Goal: Feedback & Contribution: Submit feedback/report problem

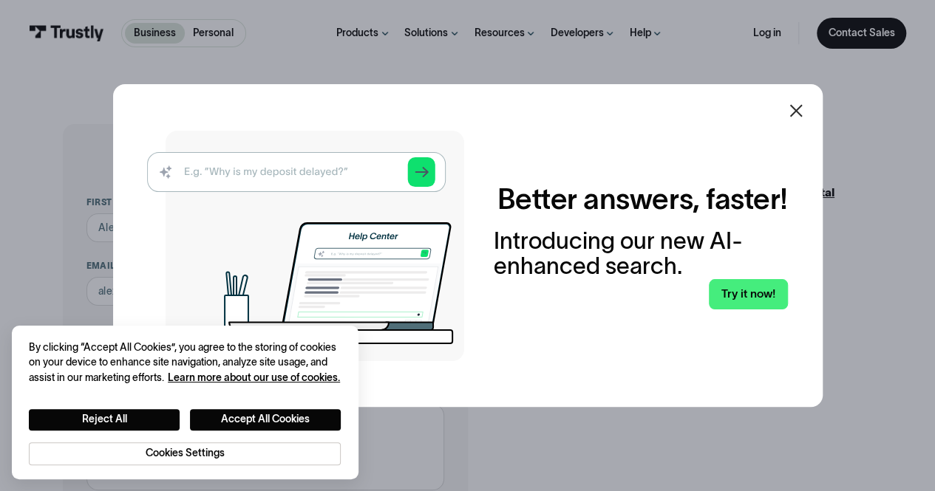
click at [793, 119] on icon at bounding box center [796, 111] width 18 height 18
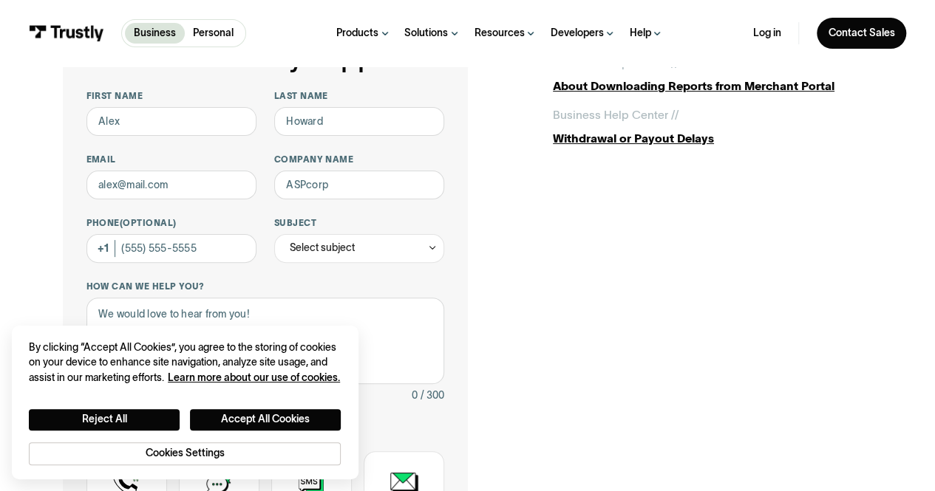
scroll to position [101, 0]
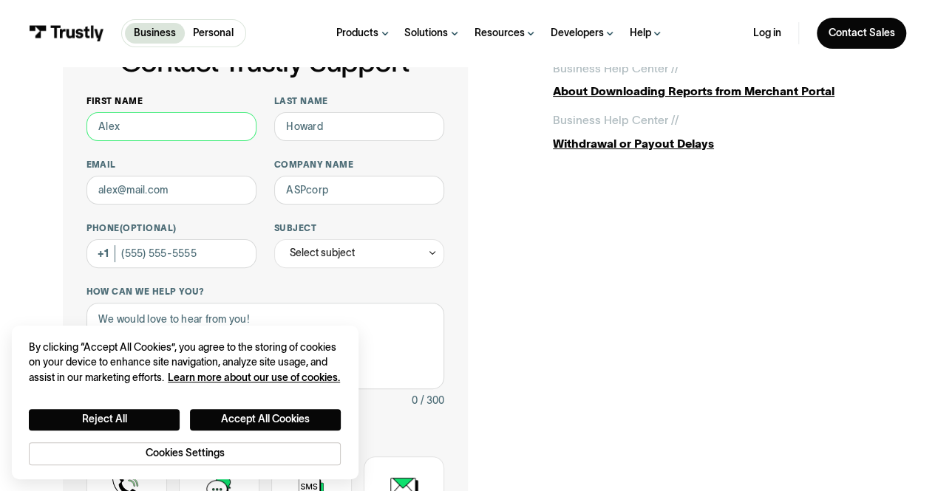
click at [124, 127] on input "First name" at bounding box center [171, 126] width 171 height 29
type input "Rati"
click at [365, 131] on input "Last name" at bounding box center [359, 126] width 171 height 29
type input "Amin"
click at [174, 199] on input "Email" at bounding box center [171, 190] width 171 height 29
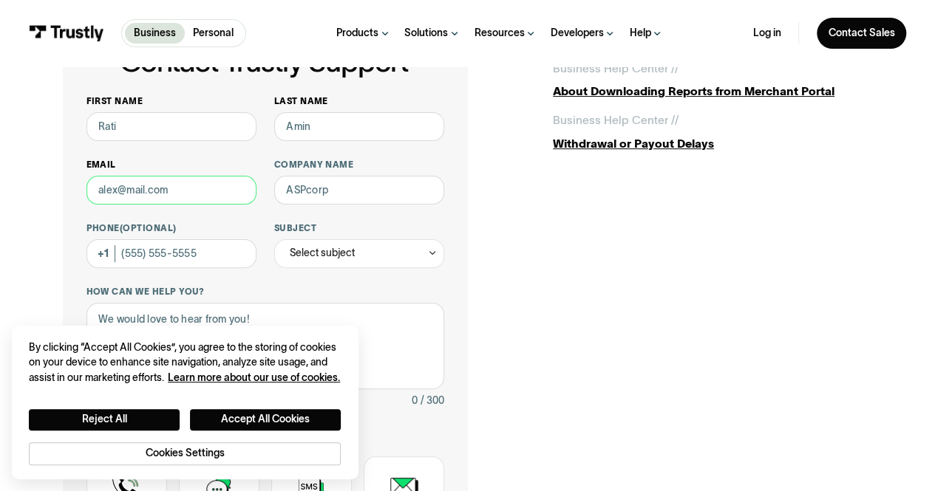
click at [174, 199] on input "Email" at bounding box center [171, 190] width 171 height 29
type input "[EMAIL_ADDRESS][DOMAIN_NAME]"
click at [326, 202] on input "Company name" at bounding box center [359, 190] width 171 height 29
type input "i"
type input "Vivid Seats"
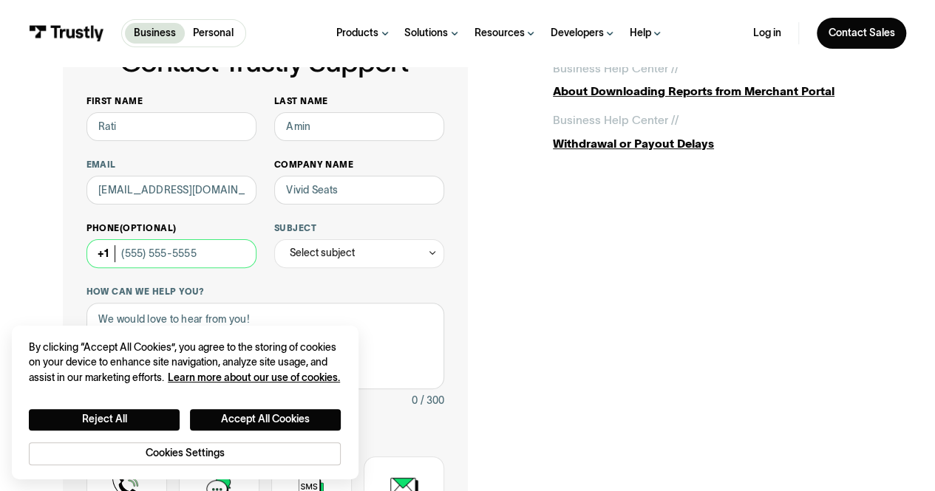
click at [208, 265] on input "Phone (Optional)" at bounding box center [171, 253] width 171 height 29
type input "[PHONE_NUMBER]"
click at [341, 245] on div "Select subject" at bounding box center [359, 253] width 171 height 29
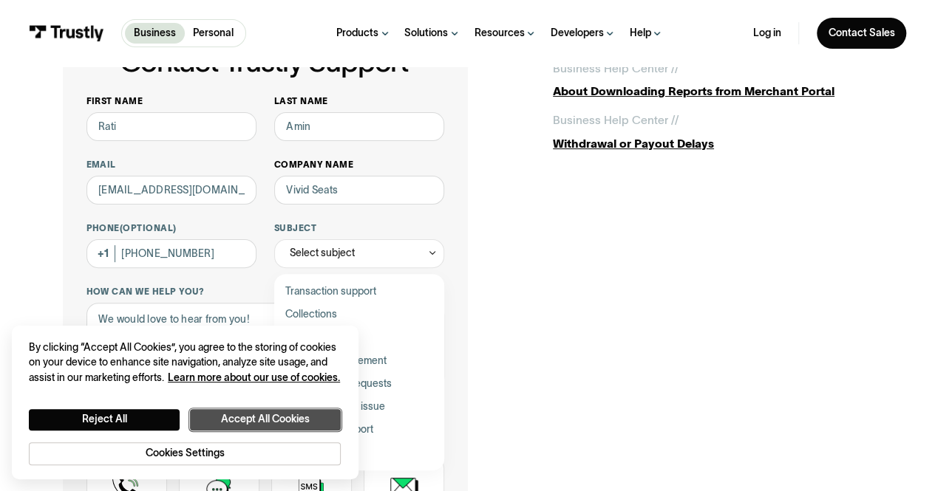
click at [225, 423] on button "Accept All Cookies" at bounding box center [265, 419] width 151 height 21
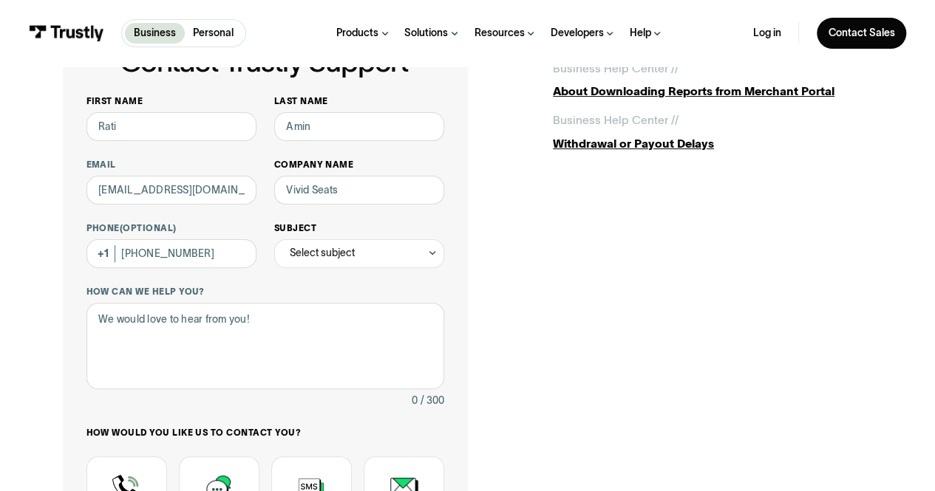
click at [343, 246] on div "Select subject" at bounding box center [322, 253] width 65 height 17
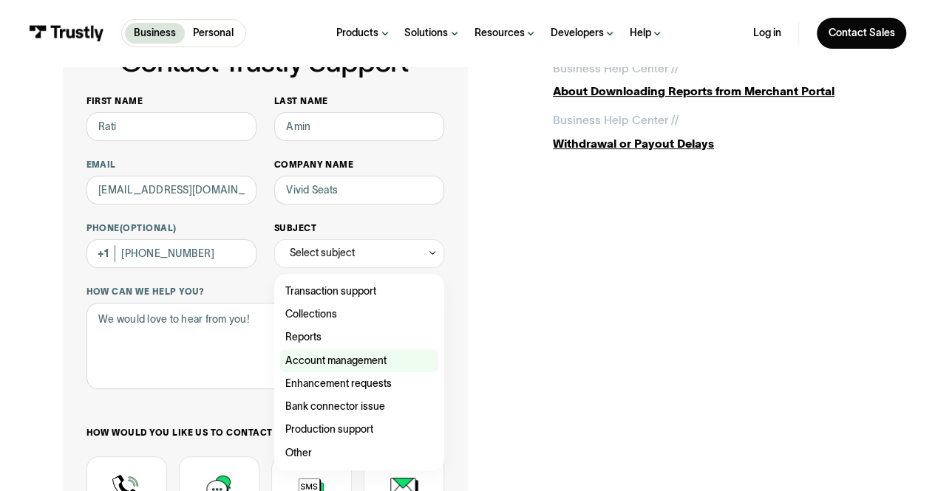
click at [355, 361] on div "Contact Trustly Support" at bounding box center [358, 360] width 159 height 23
type input "**********"
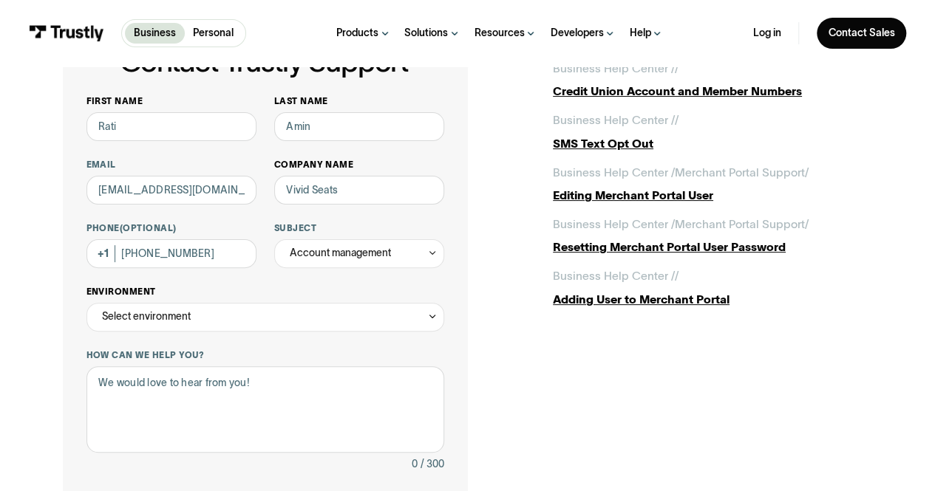
click at [235, 312] on div "Select environment" at bounding box center [265, 317] width 358 height 29
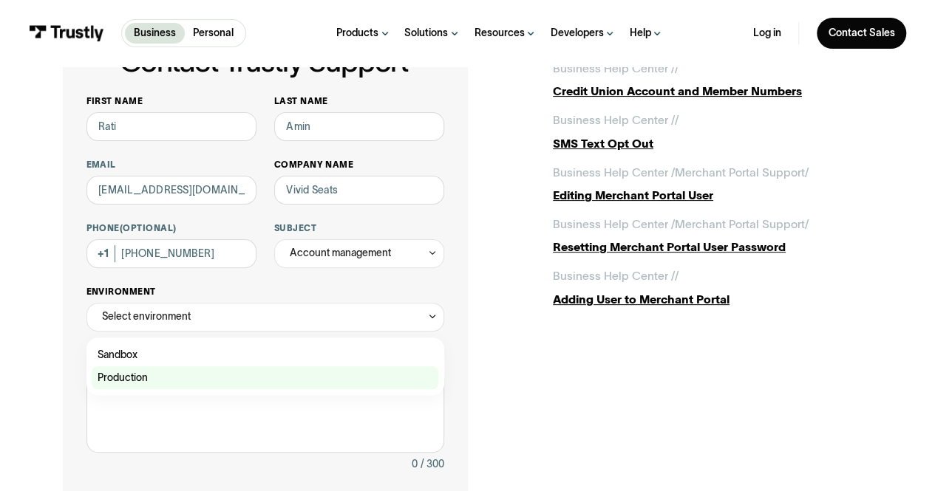
click at [233, 379] on div "Contact Trustly Support" at bounding box center [265, 377] width 346 height 23
type input "**********"
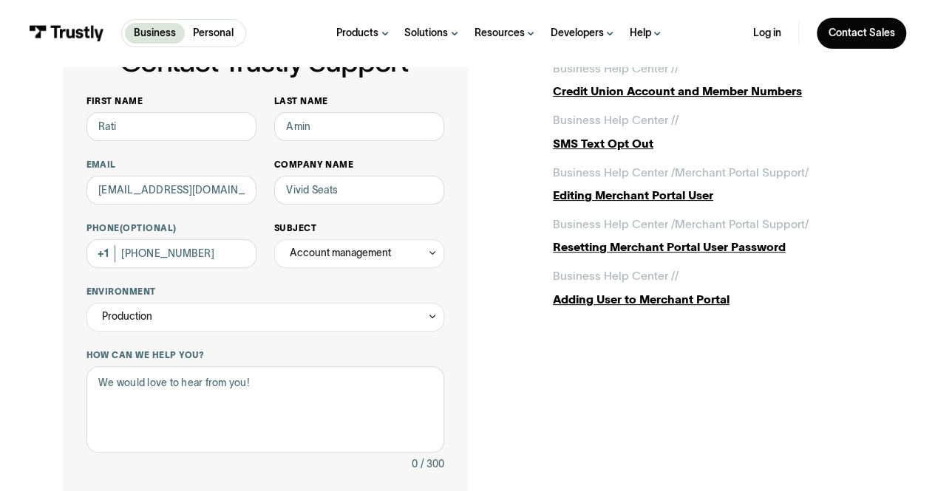
click at [346, 249] on div "Account management" at bounding box center [340, 253] width 101 height 17
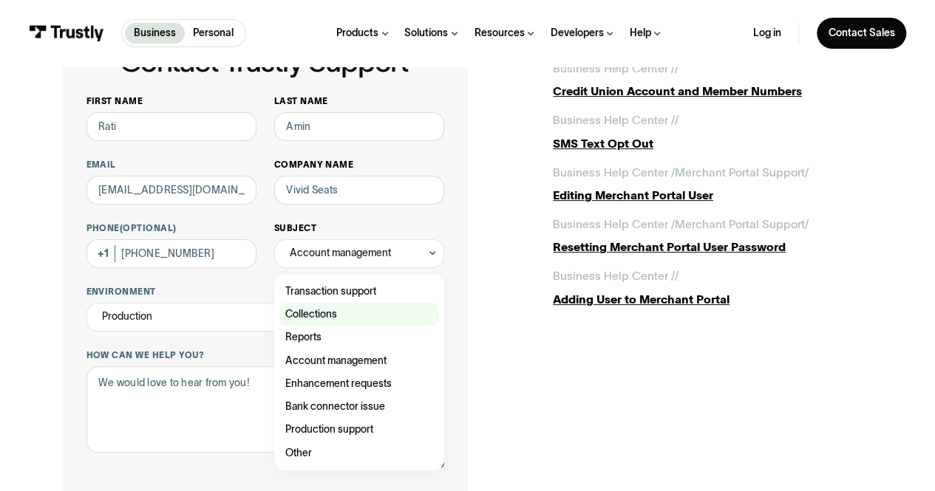
click at [344, 323] on div "Contact Trustly Support" at bounding box center [358, 314] width 159 height 23
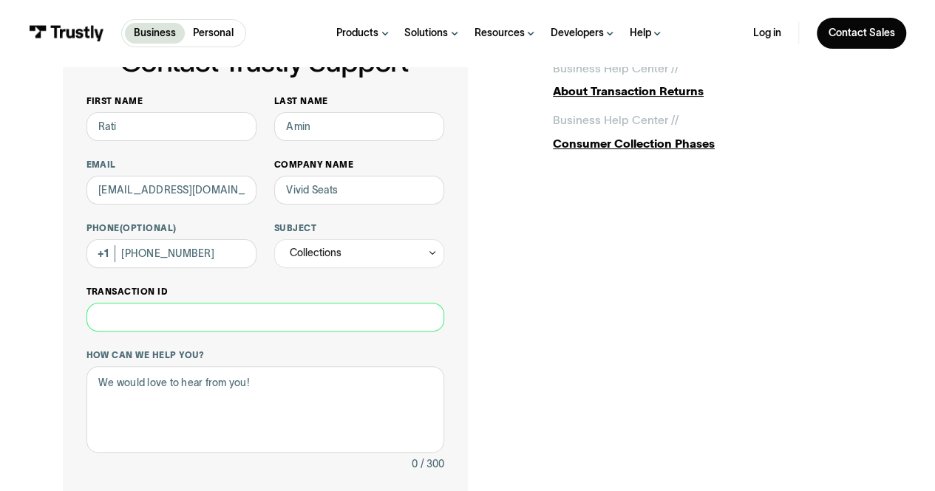
click at [319, 319] on input "Transaction ID" at bounding box center [265, 317] width 358 height 29
click at [345, 272] on div "**********" at bounding box center [265, 384] width 358 height 578
click at [330, 250] on div "Collections" at bounding box center [316, 253] width 52 height 17
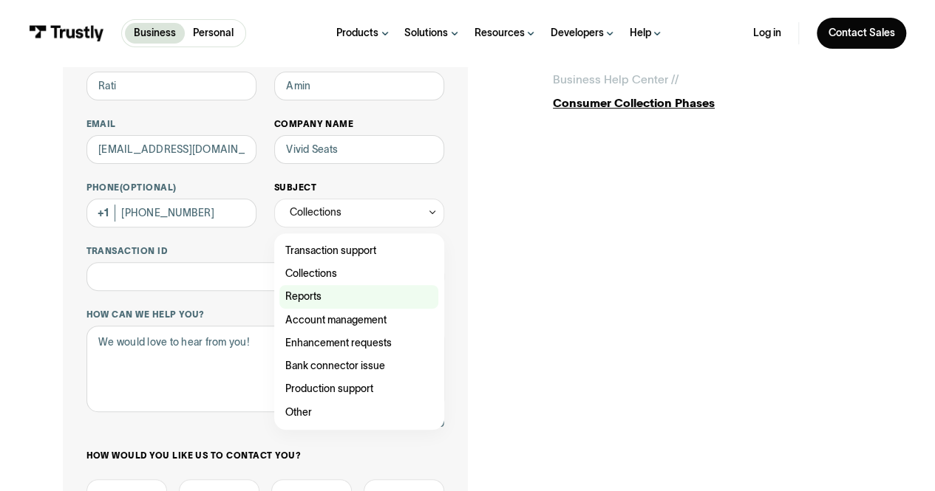
scroll to position [156, 0]
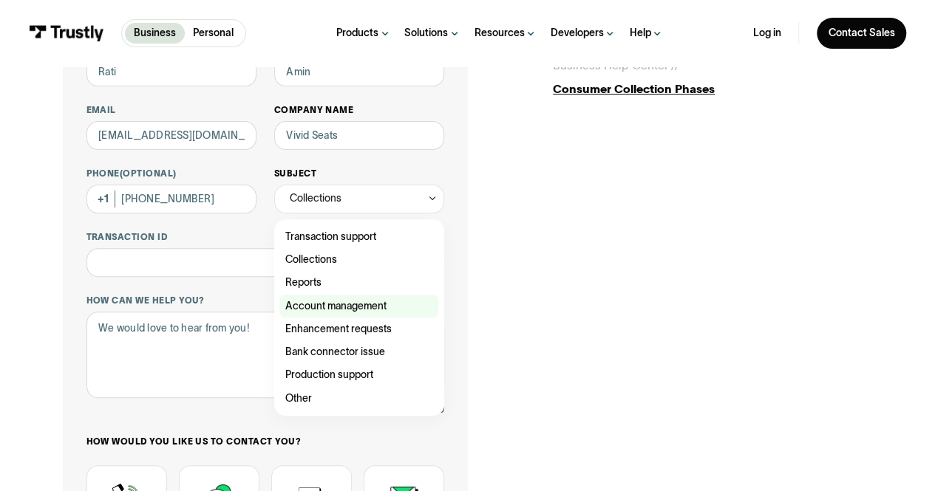
click at [336, 308] on div "Contact Trustly Support" at bounding box center [358, 306] width 159 height 23
type input "**********"
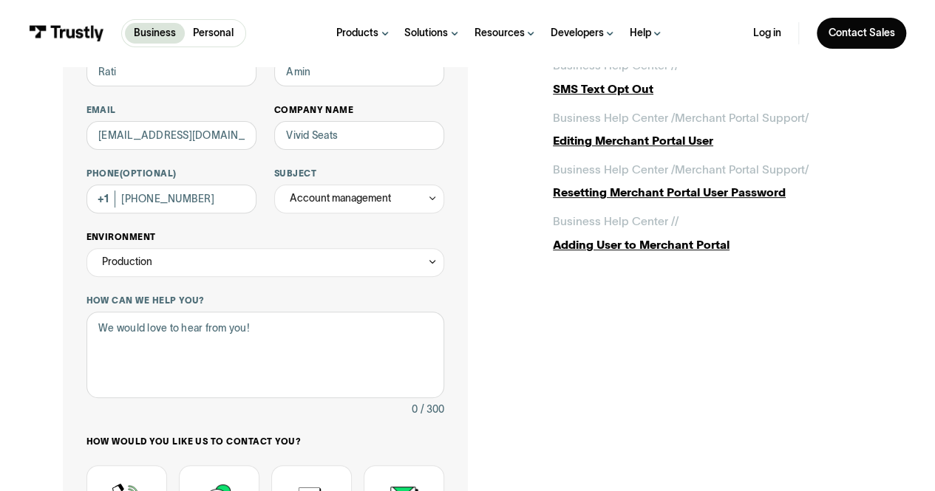
click at [233, 274] on div "Production" at bounding box center [265, 262] width 358 height 29
click at [522, 366] on div "**********" at bounding box center [467, 331] width 809 height 727
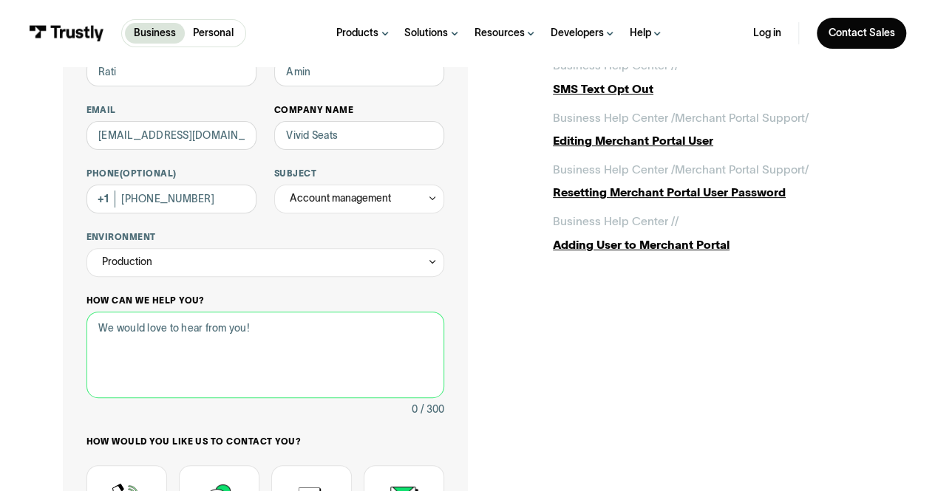
click at [406, 367] on textarea "How can we help you?" at bounding box center [265, 355] width 358 height 86
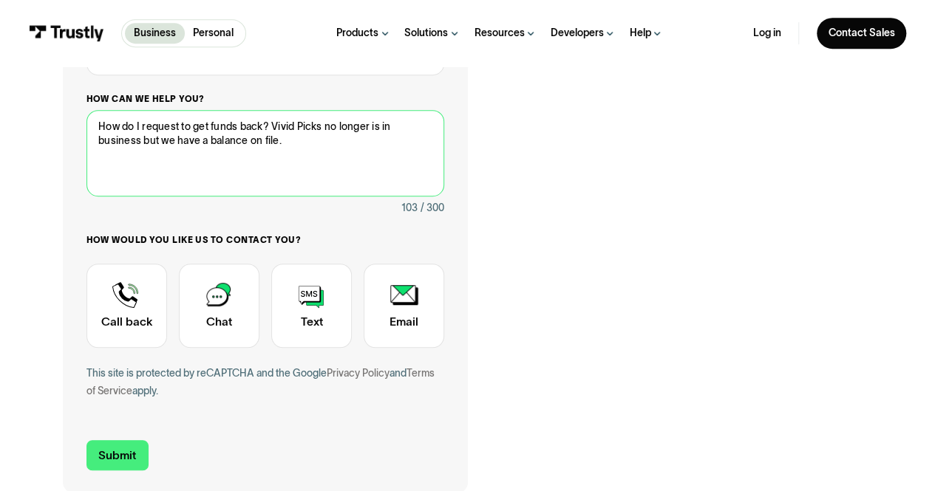
scroll to position [359, 0]
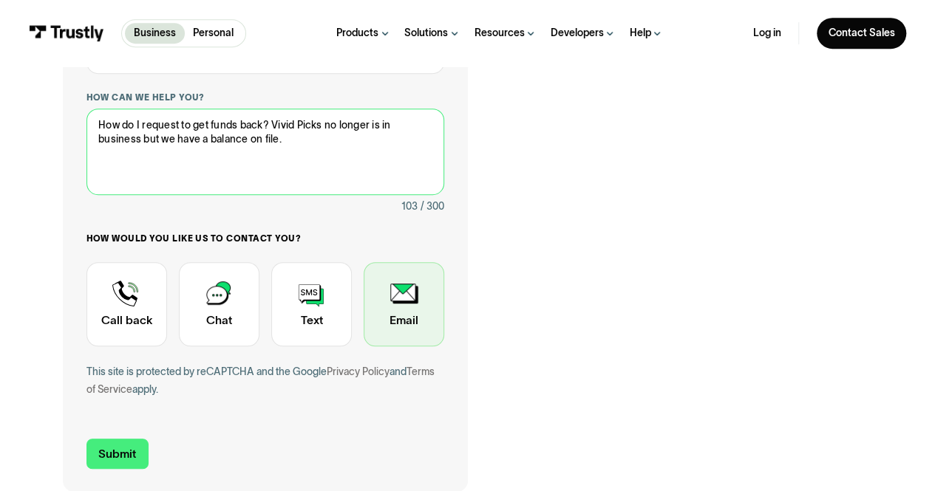
type textarea "How do I request to get funds back? Vivid Picks no longer is in business but we…"
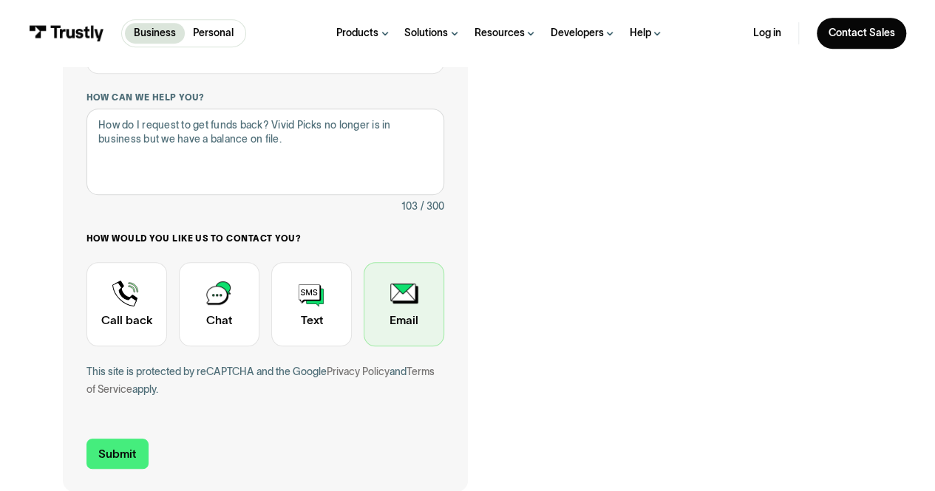
click at [423, 309] on div "Contact Trustly Support" at bounding box center [403, 304] width 81 height 84
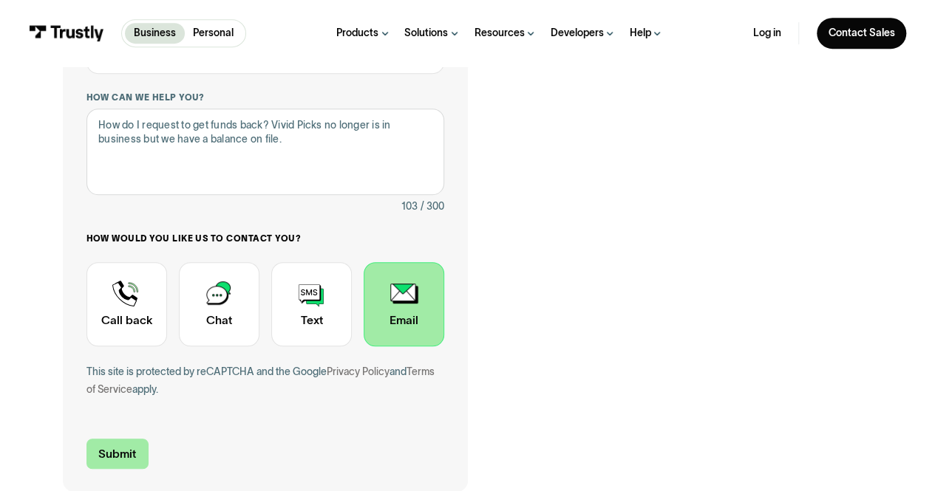
click at [117, 457] on input "Submit" at bounding box center [117, 454] width 62 height 30
type input "+13122919966"
